Goal: Find specific page/section

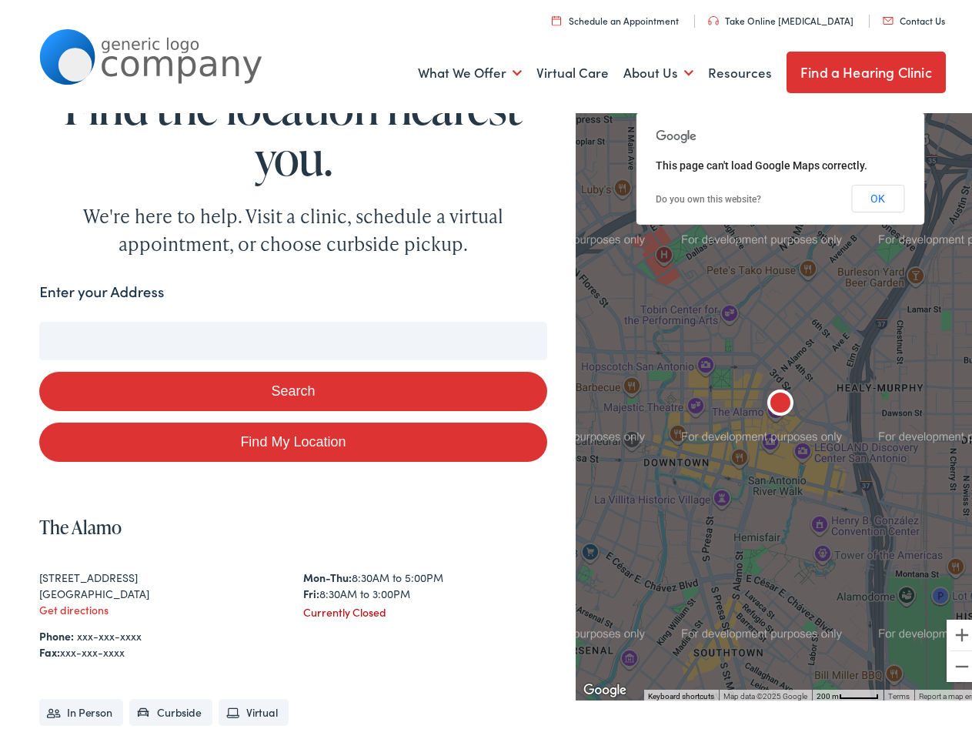
click at [485, 369] on button "Search" at bounding box center [292, 386] width 507 height 39
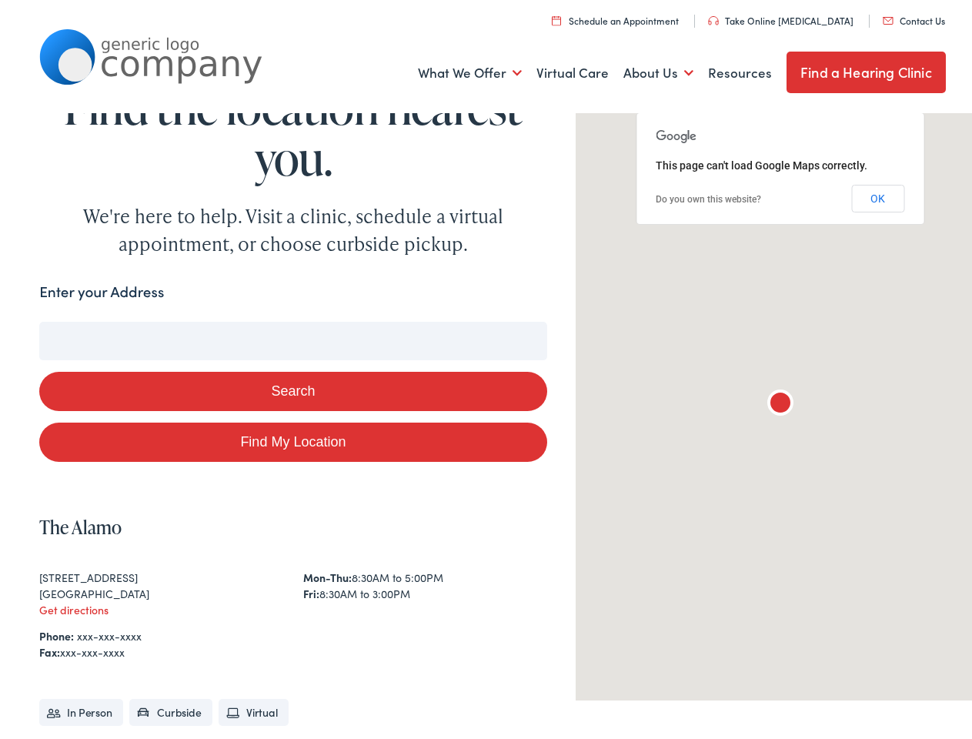
click at [459, 68] on link "What We Offer" at bounding box center [470, 68] width 104 height 57
click at [645, 68] on link "About Us" at bounding box center [658, 68] width 70 height 57
click at [621, 318] on button "Search" at bounding box center [627, 318] width 19 height 19
click at [289, 386] on button "Search" at bounding box center [292, 386] width 507 height 39
